Goal: Communication & Community: Answer question/provide support

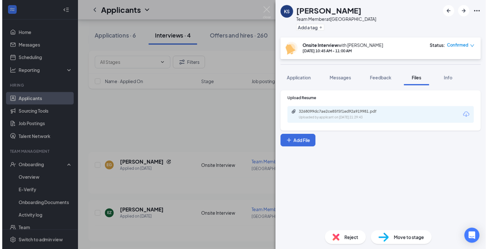
scroll to position [97, 0]
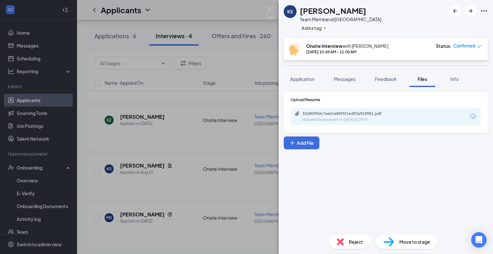
click at [214, 69] on div "KS [PERSON_NAME] Team Member at [GEOGRAPHIC_DATA] Add a tag Onsite Interview wi…" at bounding box center [246, 127] width 493 height 254
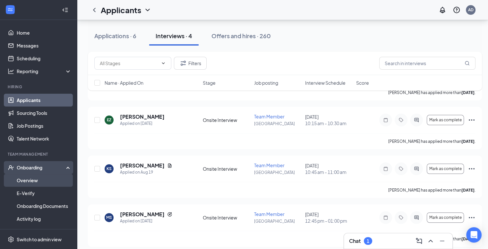
click at [39, 183] on link "Overview" at bounding box center [44, 180] width 55 height 13
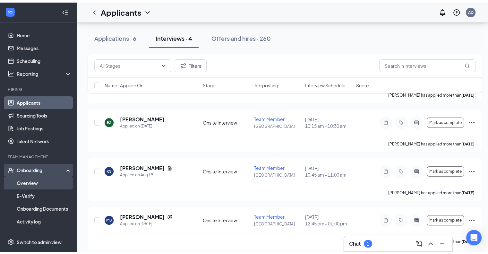
scroll to position [29, 0]
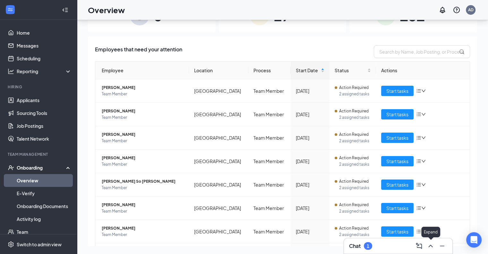
click at [429, 249] on icon "ChevronUp" at bounding box center [431, 246] width 8 height 8
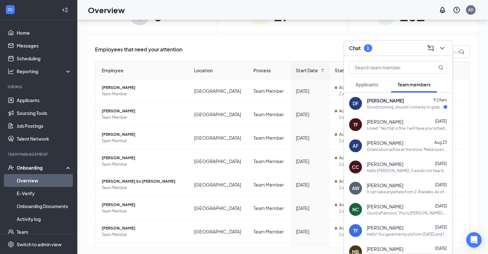
click at [414, 104] on div "[PERSON_NAME] 9:19am Good morning, should I come by to grab my uniform [DATE] f…" at bounding box center [407, 103] width 81 height 13
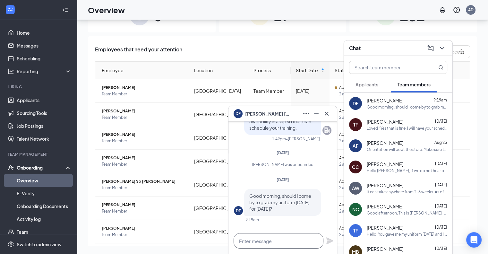
click at [277, 233] on textarea at bounding box center [279, 240] width 90 height 15
type textarea "y"
type textarea "Y"
type textarea "I"
click at [248, 239] on textarea "Yes you can o" at bounding box center [279, 240] width 90 height 15
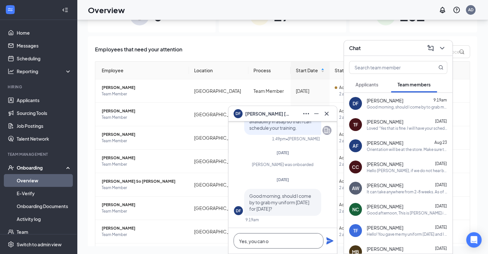
click at [274, 239] on textarea "Yes, you can o" at bounding box center [279, 240] width 90 height 15
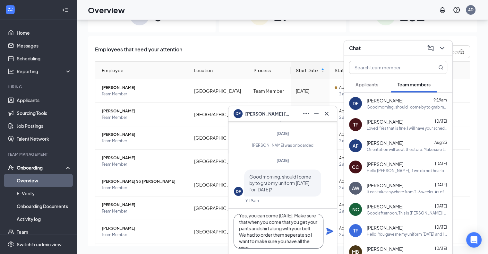
scroll to position [13, 0]
drag, startPoint x: 293, startPoint y: 223, endPoint x: 291, endPoint y: 228, distance: 5.1
click at [291, 228] on textarea "Yes, you can come [DATE]. Make sure that when you come that you get your pants …" at bounding box center [279, 231] width 90 height 35
type textarea "Yes, you can come [DATE]. Make sure that when you come that you get your pants …"
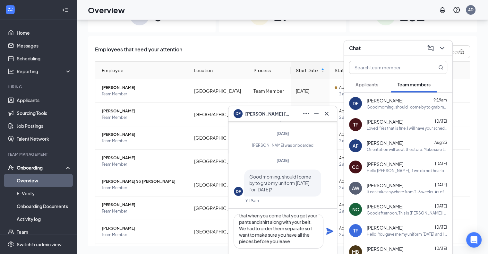
click at [330, 229] on icon "Plane" at bounding box center [330, 231] width 8 height 8
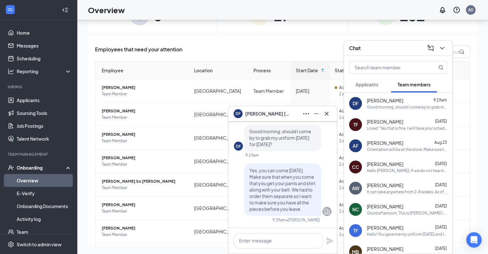
scroll to position [0, 0]
